Goal: Find specific page/section: Find specific page/section

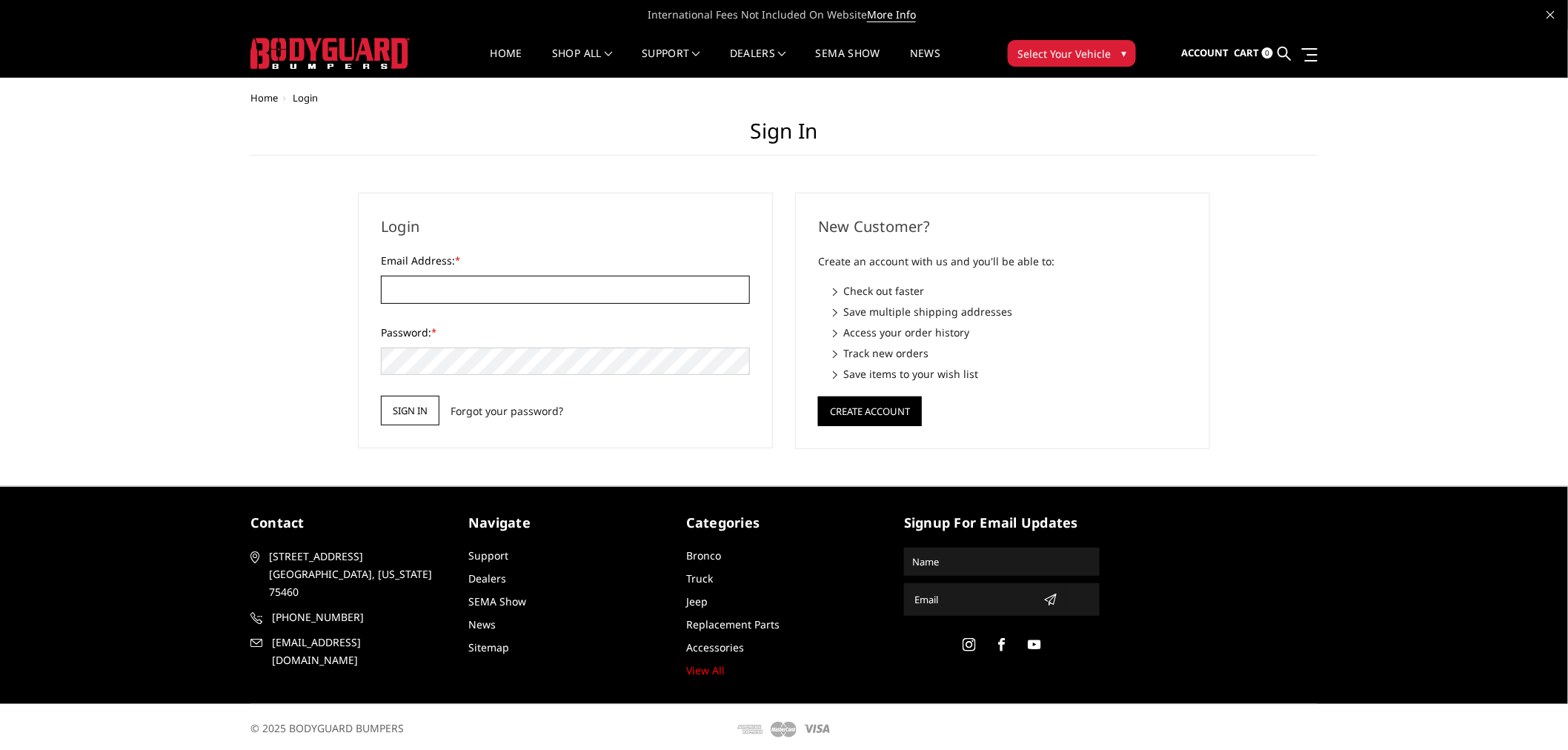
type input "[EMAIL_ADDRESS][DOMAIN_NAME]"
click at [416, 406] on input "Sign in" at bounding box center [410, 410] width 59 height 30
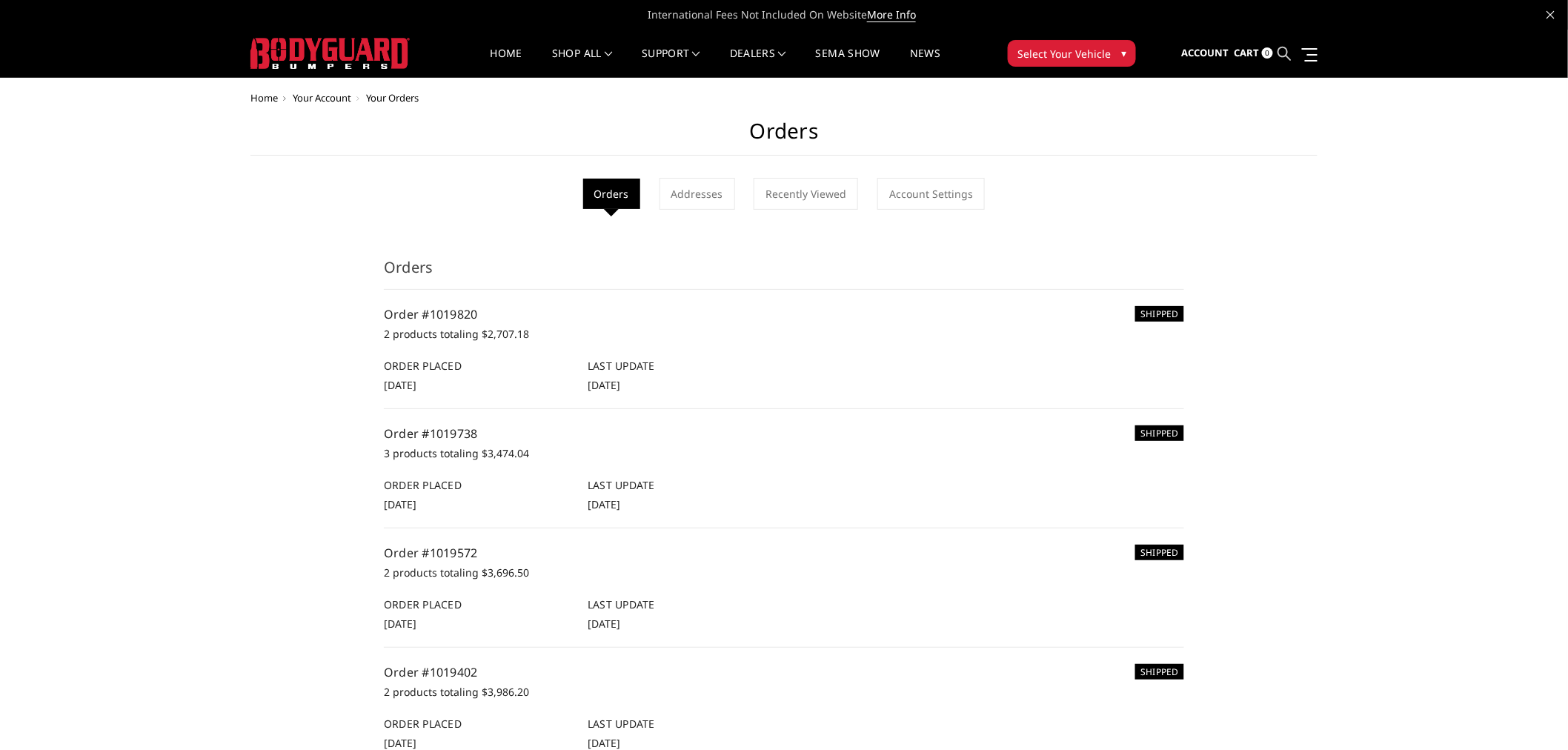
click at [1287, 55] on icon at bounding box center [1285, 53] width 14 height 14
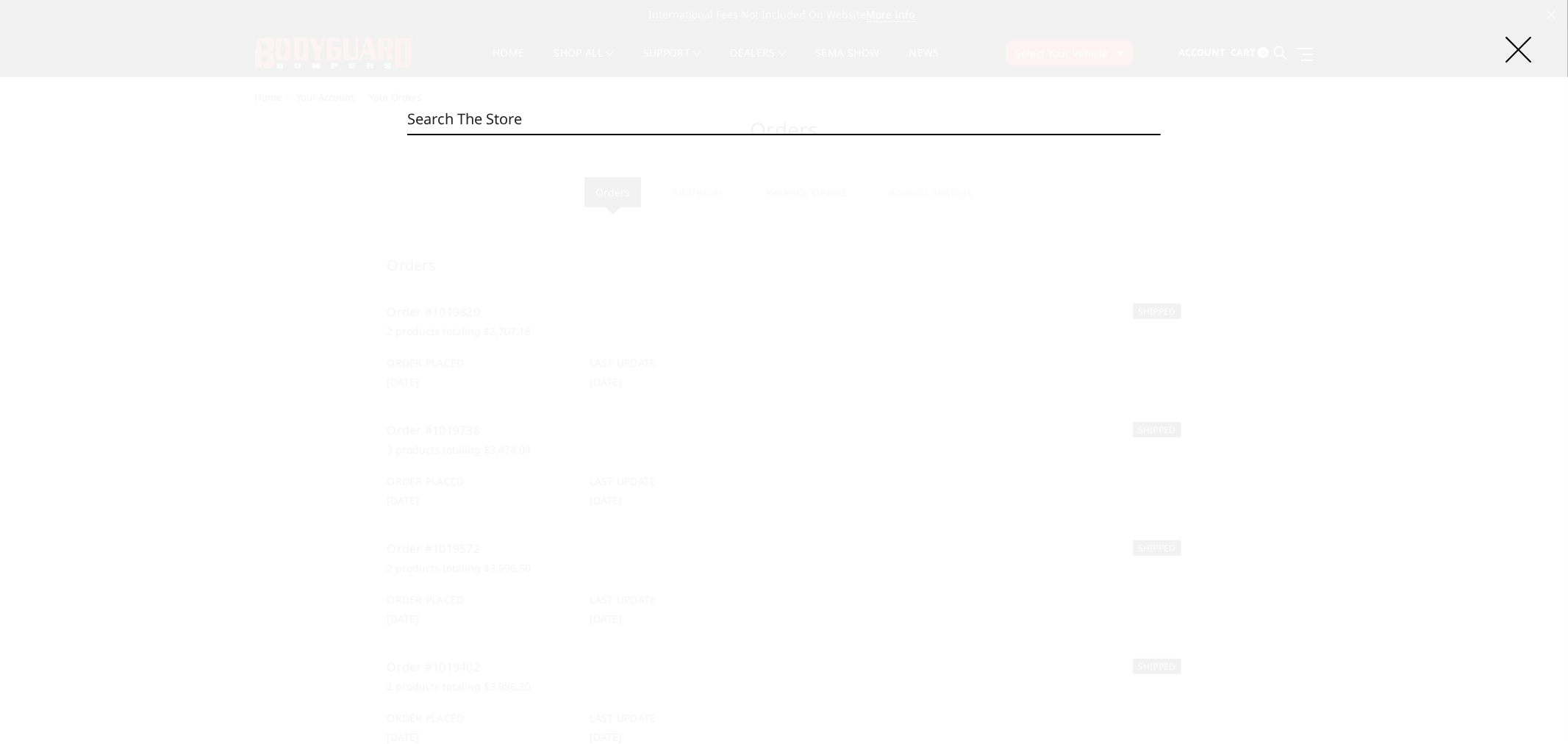
click at [1070, 126] on input "Search" at bounding box center [784, 118] width 754 height 30
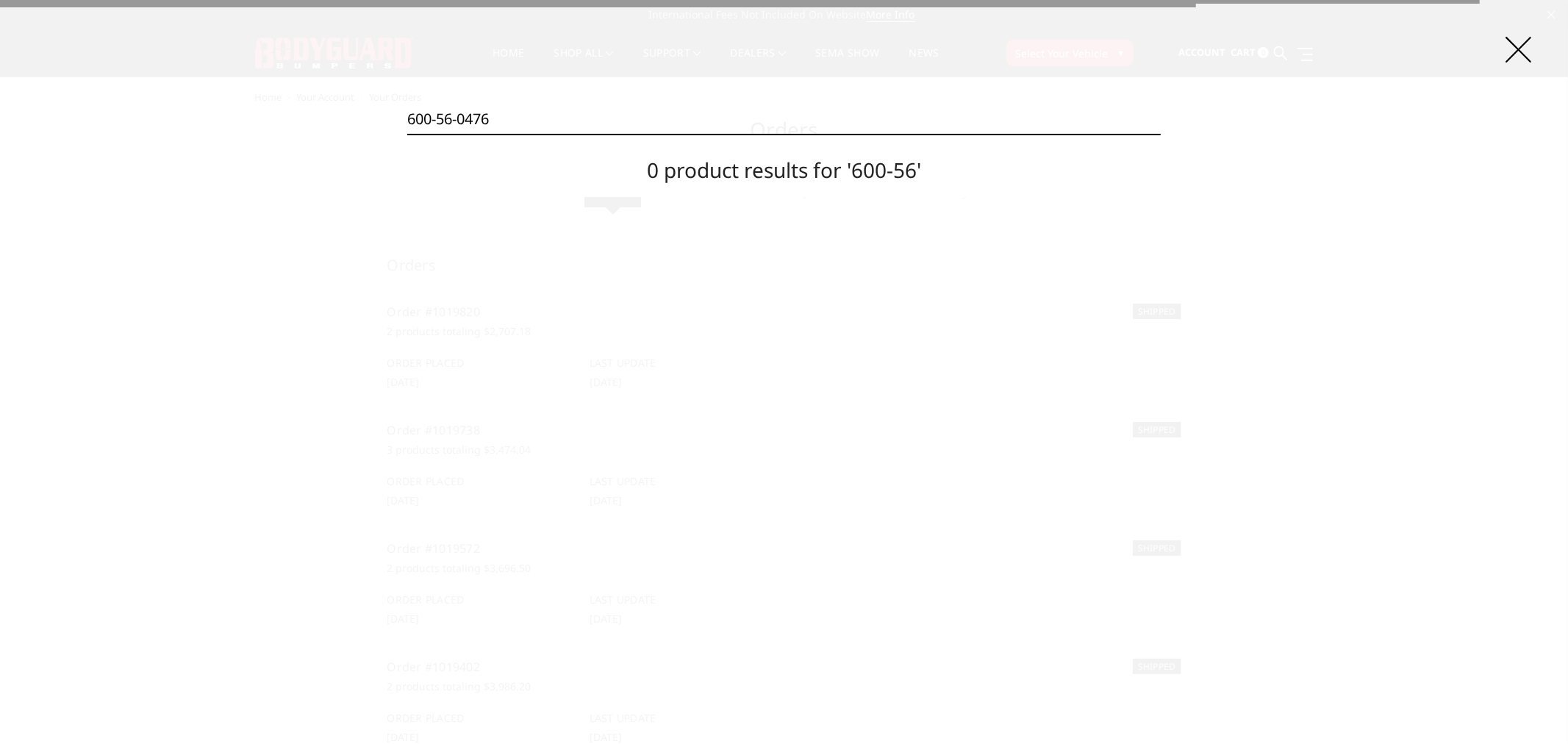
type input "600-56-0476"
click at [1161, 134] on input "Search" at bounding box center [1161, 134] width 1 height 1
